Goal: Task Accomplishment & Management: Complete application form

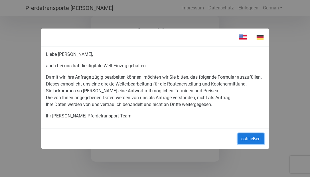
click at [255, 142] on button "schließen" at bounding box center [250, 138] width 27 height 11
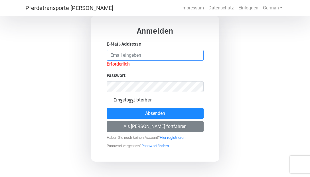
click at [170, 56] on input "email" at bounding box center [155, 55] width 97 height 11
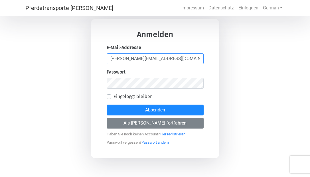
type input "[PERSON_NAME][EMAIL_ADDRESS][DOMAIN_NAME]"
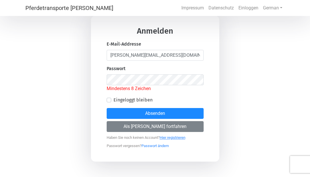
click at [170, 133] on link "Hier registrieren" at bounding box center [173, 135] width 26 height 7
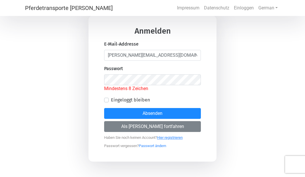
select select "DE"
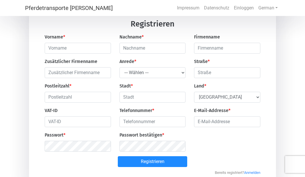
scroll to position [15, 0]
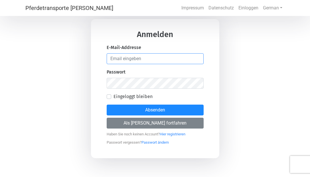
click at [139, 58] on input "email" at bounding box center [155, 58] width 97 height 11
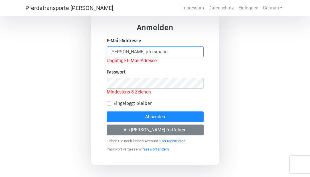
click at [152, 57] on div "E-Mail-Addresse [PERSON_NAME].pfersmann Ungültige E-Mail-Adresse" at bounding box center [155, 50] width 97 height 27
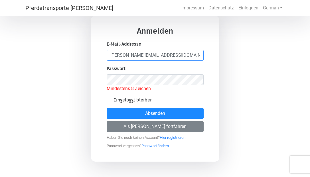
type input "[PERSON_NAME][EMAIL_ADDRESS][DOMAIN_NAME]"
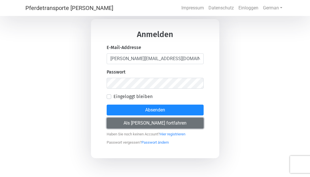
click at [128, 124] on button "Als [PERSON_NAME] fortfahren" at bounding box center [155, 123] width 97 height 11
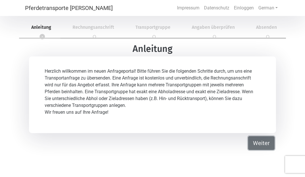
click at [258, 143] on button "Weiter" at bounding box center [261, 143] width 26 height 14
select select "DE"
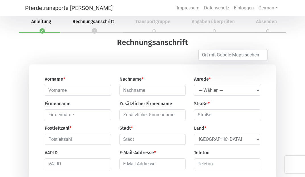
scroll to position [33, 0]
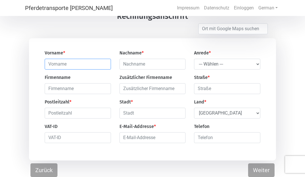
click at [56, 62] on input "text" at bounding box center [78, 64] width 66 height 11
type input "[PERSON_NAME]"
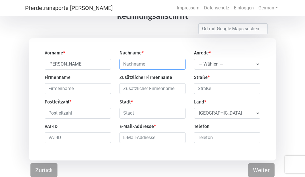
click at [132, 66] on input "text" at bounding box center [153, 64] width 66 height 11
type input "Pfersmann"
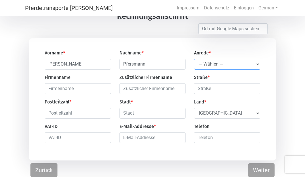
click at [200, 64] on select "--- Wählen --- [PERSON_NAME] Frau" at bounding box center [227, 64] width 66 height 11
select select "Ms."
click at [194, 59] on select "--- Wählen --- [PERSON_NAME] Frau" at bounding box center [227, 64] width 66 height 11
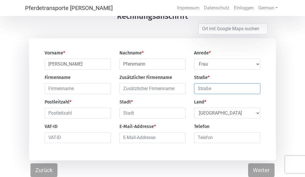
click at [200, 89] on input "text" at bounding box center [227, 88] width 66 height 11
type input "Kleinmürbisch 16"
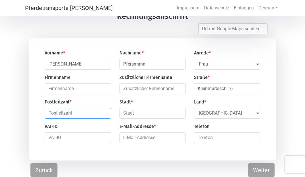
click at [100, 112] on input "text" at bounding box center [78, 113] width 66 height 11
type input "7540"
click at [146, 114] on input "text" at bounding box center [153, 113] width 66 height 11
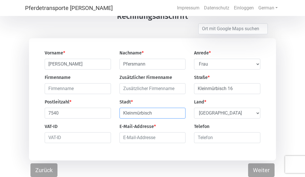
type input "Kleinmürbisch"
click at [227, 112] on select "Select Country [GEOGRAPHIC_DATA] [GEOGRAPHIC_DATA] [GEOGRAPHIC_DATA] [GEOGRAPHI…" at bounding box center [227, 113] width 66 height 11
select select "AT"
click at [194, 108] on select "Select Country [GEOGRAPHIC_DATA] [GEOGRAPHIC_DATA] [GEOGRAPHIC_DATA] [GEOGRAPHI…" at bounding box center [227, 113] width 66 height 11
click at [138, 139] on input "email" at bounding box center [153, 137] width 66 height 11
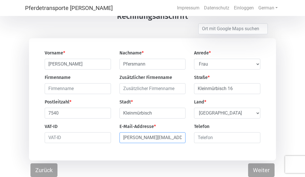
type input "[PERSON_NAME][EMAIL_ADDRESS][DOMAIN_NAME]"
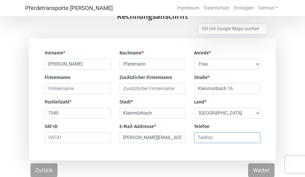
click at [207, 139] on input "number" at bounding box center [227, 137] width 66 height 11
type input "436645217263"
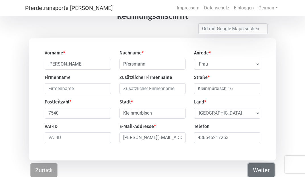
click at [268, 169] on button "Weiter" at bounding box center [261, 170] width 26 height 14
select select "DE"
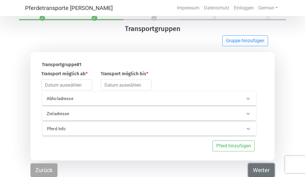
scroll to position [19, 0]
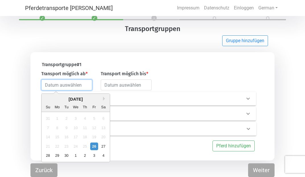
click at [82, 85] on input "text" at bounding box center [66, 84] width 51 height 11
click at [49, 155] on div "28" at bounding box center [48, 156] width 8 height 8
type input "[DATE]"
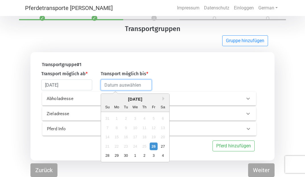
click at [121, 82] on input "text" at bounding box center [126, 84] width 51 height 11
click at [166, 156] on div "4" at bounding box center [163, 156] width 8 height 8
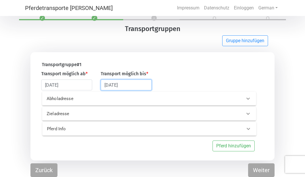
click at [136, 85] on input "[DATE]" at bounding box center [126, 84] width 51 height 11
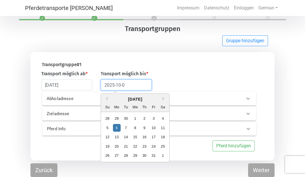
type input "[DATE]"
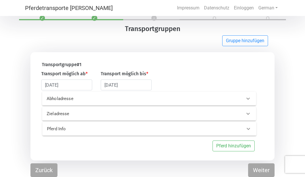
click at [210, 70] on div "Transport möglich ab * [DATE] Transport möglich bis * [DATE]" at bounding box center [150, 80] width 224 height 20
click at [167, 100] on div "Abholadresse" at bounding box center [139, 98] width 195 height 7
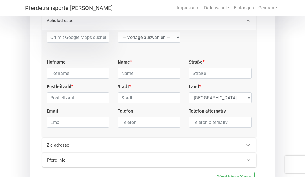
scroll to position [101, 0]
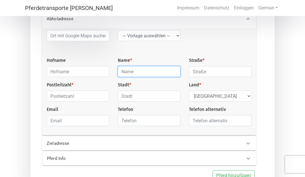
click at [130, 72] on input "text" at bounding box center [149, 71] width 63 height 11
click at [122, 73] on input "[PERSON_NAME]" at bounding box center [149, 71] width 63 height 11
type input "[PERSON_NAME]"
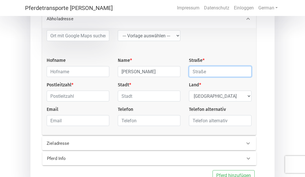
click at [204, 72] on input "text" at bounding box center [220, 71] width 63 height 11
type input "[STREET_ADDRESS]"
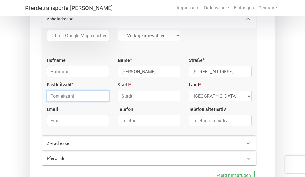
click at [107, 96] on input "text" at bounding box center [78, 96] width 63 height 11
type input "46282"
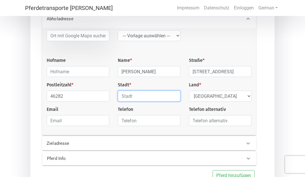
click at [150, 97] on input "text" at bounding box center [149, 96] width 63 height 11
type input "[PERSON_NAME]"
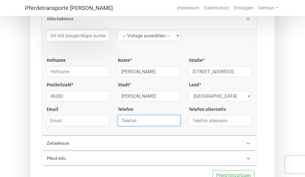
click at [126, 124] on input "text" at bounding box center [149, 120] width 63 height 11
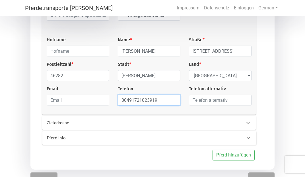
scroll to position [131, 0]
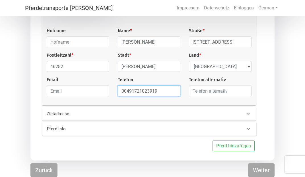
type input "00491721023919"
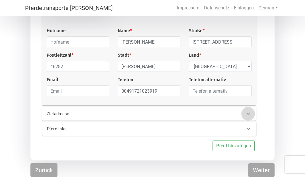
click at [250, 115] on icon at bounding box center [248, 113] width 7 height 7
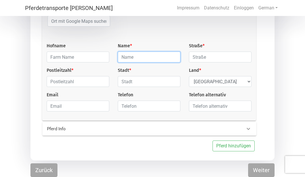
click at [128, 58] on input "text" at bounding box center [149, 57] width 63 height 11
type input "[PERSON_NAME]"
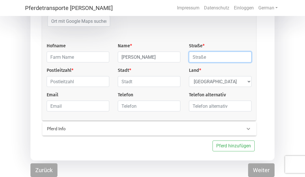
click at [205, 55] on input "text" at bounding box center [220, 57] width 63 height 11
type input "Kleinmürbisch 16"
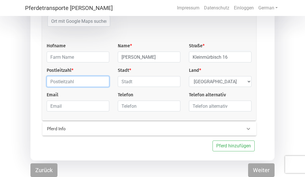
click at [98, 85] on input "text" at bounding box center [78, 81] width 63 height 11
type input "7540"
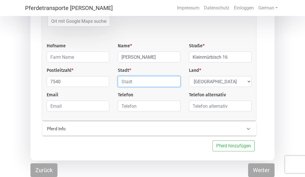
click at [127, 83] on input "text" at bounding box center [149, 81] width 63 height 11
type input "Kleinmüribsch"
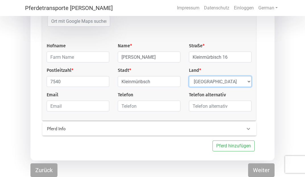
click at [202, 81] on select "Select Country [GEOGRAPHIC_DATA] [GEOGRAPHIC_DATA] [GEOGRAPHIC_DATA] [GEOGRAPHI…" at bounding box center [220, 81] width 63 height 11
select select "AT"
click at [189, 76] on select "Select Country [GEOGRAPHIC_DATA] [GEOGRAPHIC_DATA] [GEOGRAPHIC_DATA] [GEOGRAPHI…" at bounding box center [220, 81] width 63 height 11
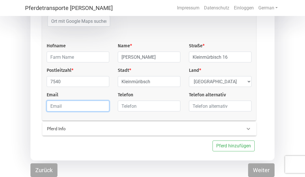
click at [98, 109] on input "email" at bounding box center [78, 106] width 63 height 11
type input "[PERSON_NAME][EMAIL_ADDRESS][DOMAIN_NAME]"
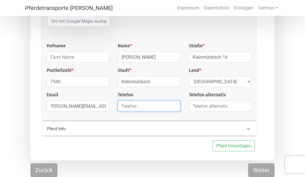
click at [148, 108] on input "text" at bounding box center [149, 106] width 63 height 11
type input "00436645217278"
click at [191, 126] on div "Pferd Info" at bounding box center [140, 129] width 195 height 7
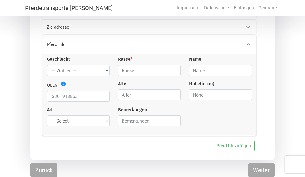
scroll to position [106, 0]
click at [108, 70] on select "--- Wählen --- [PERSON_NAME] [PERSON_NAME] [PERSON_NAME]" at bounding box center [78, 70] width 63 height 11
select select "gelding"
click at [47, 65] on select "--- Wählen --- [PERSON_NAME] [PERSON_NAME] [PERSON_NAME]" at bounding box center [78, 70] width 63 height 11
click at [153, 71] on input "text" at bounding box center [149, 70] width 63 height 11
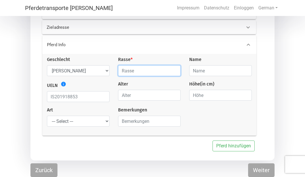
type input "Warmblut"
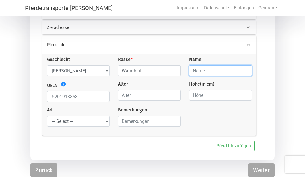
click at [207, 69] on input "text" at bounding box center [220, 70] width 63 height 11
type input "Tenterhofs Asap"
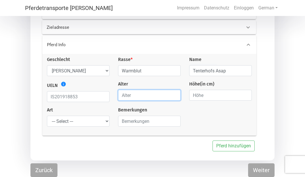
click at [137, 95] on input "number" at bounding box center [149, 95] width 63 height 11
type input "6"
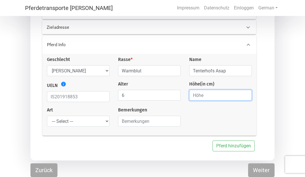
click at [202, 94] on input "number" at bounding box center [220, 95] width 63 height 11
type input "168"
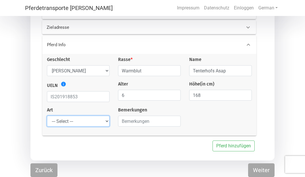
click at [95, 123] on select "--- Select --- Problempferd Reitpferd Rohes Pferd Fohlen" at bounding box center [78, 121] width 63 height 11
select select "saddle_horse"
click at [47, 116] on select "--- Select --- Problempferd Reitpferd Rohes Pferd Fohlen" at bounding box center [78, 121] width 63 height 11
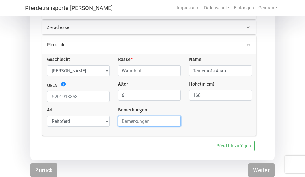
click at [151, 118] on input "text" at bounding box center [149, 121] width 63 height 11
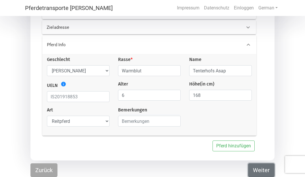
click at [264, 170] on button "Weiter" at bounding box center [261, 170] width 26 height 14
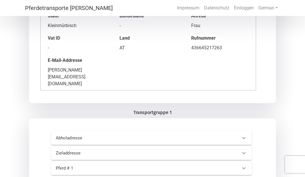
scroll to position [120, 0]
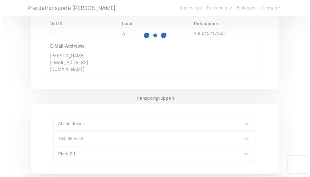
scroll to position [0, 0]
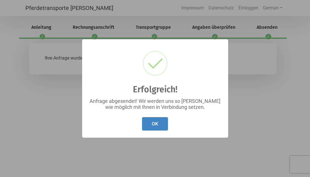
click at [160, 124] on button "OK" at bounding box center [155, 123] width 26 height 13
